Goal: Browse casually

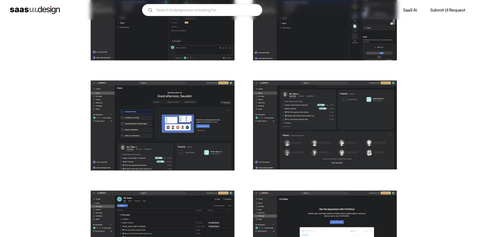
scroll to position [1027, 0]
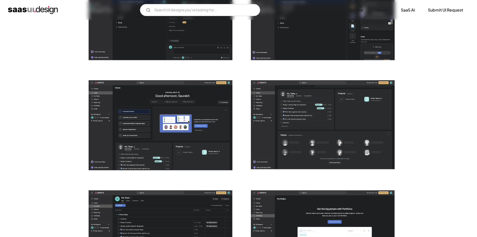
click at [180, 106] on img "open lightbox" at bounding box center [161, 125] width 144 height 90
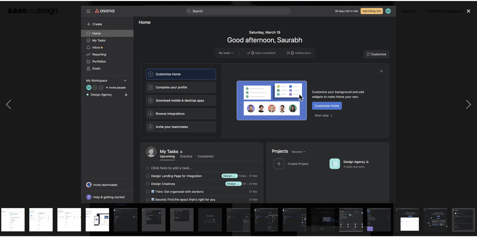
scroll to position [0, 205]
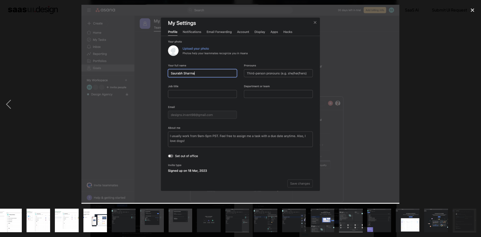
click at [70, 40] on div at bounding box center [240, 104] width 481 height 199
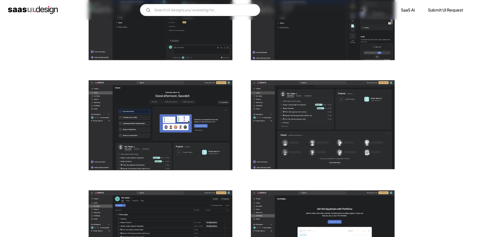
scroll to position [927, 0]
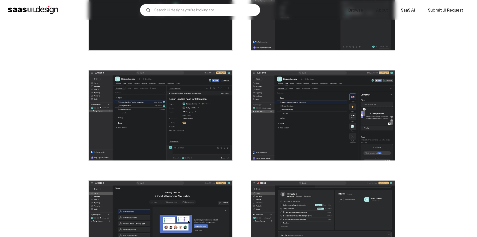
click at [52, 11] on img "home" at bounding box center [33, 10] width 50 height 8
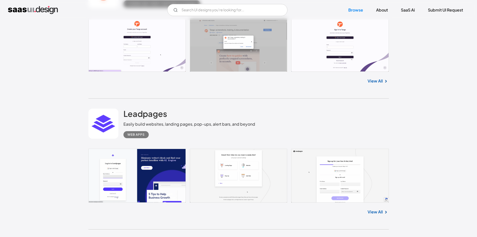
scroll to position [1027, 0]
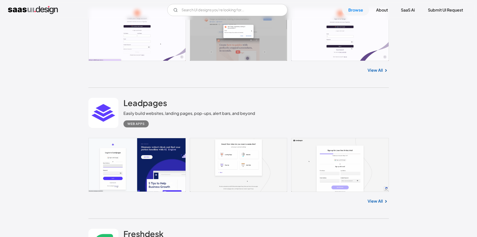
click at [150, 179] on link at bounding box center [238, 165] width 301 height 54
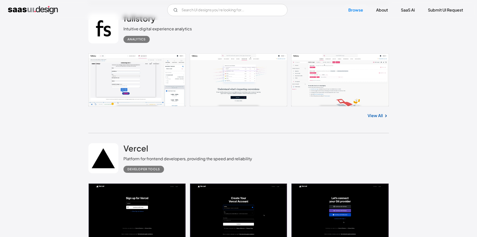
scroll to position [2580, 0]
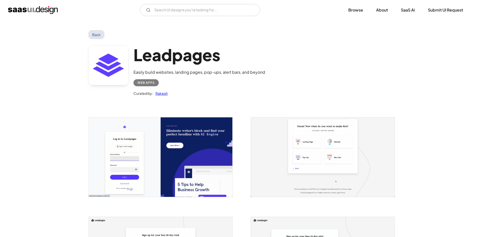
click at [148, 179] on img "open lightbox" at bounding box center [161, 156] width 144 height 79
click at [96, 35] on link "Back" at bounding box center [96, 34] width 16 height 9
